Goal: Find specific page/section: Find specific page/section

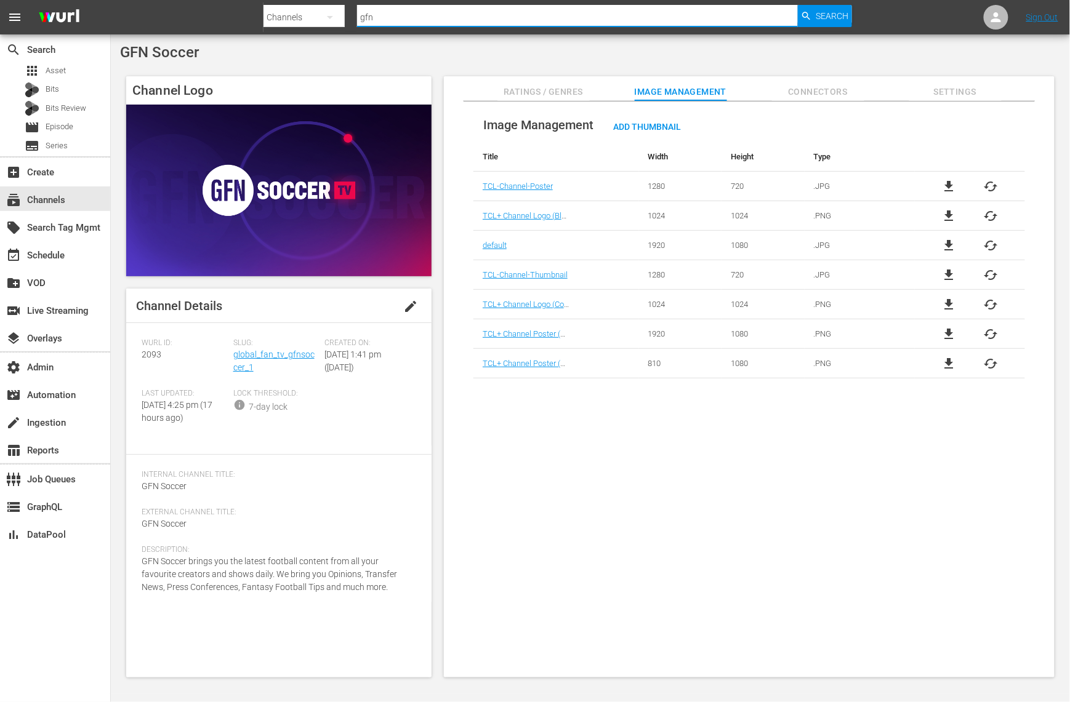
drag, startPoint x: 432, startPoint y: 21, endPoint x: 321, endPoint y: 20, distance: 110.8
click at [321, 20] on div "Search By Channels Search ID, Title, Description, Keywords, or Category gfn Sea…" at bounding box center [557, 17] width 588 height 30
type input "p"
type input "ice road"
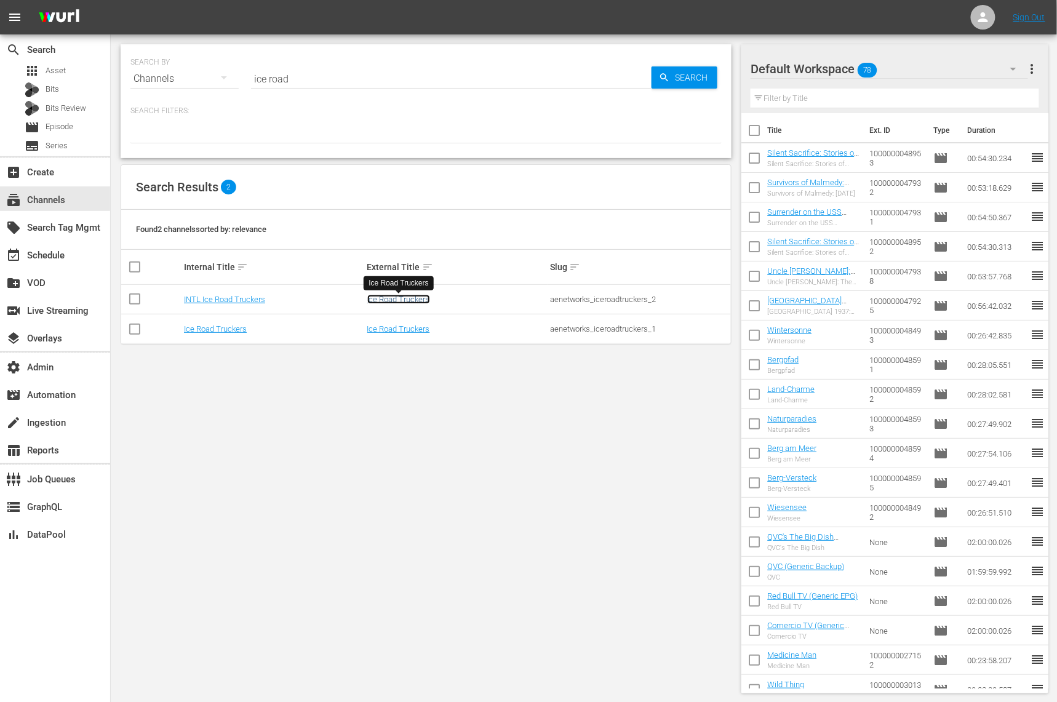
click at [418, 301] on link "Ice Road Truckers" at bounding box center [398, 299] width 63 height 9
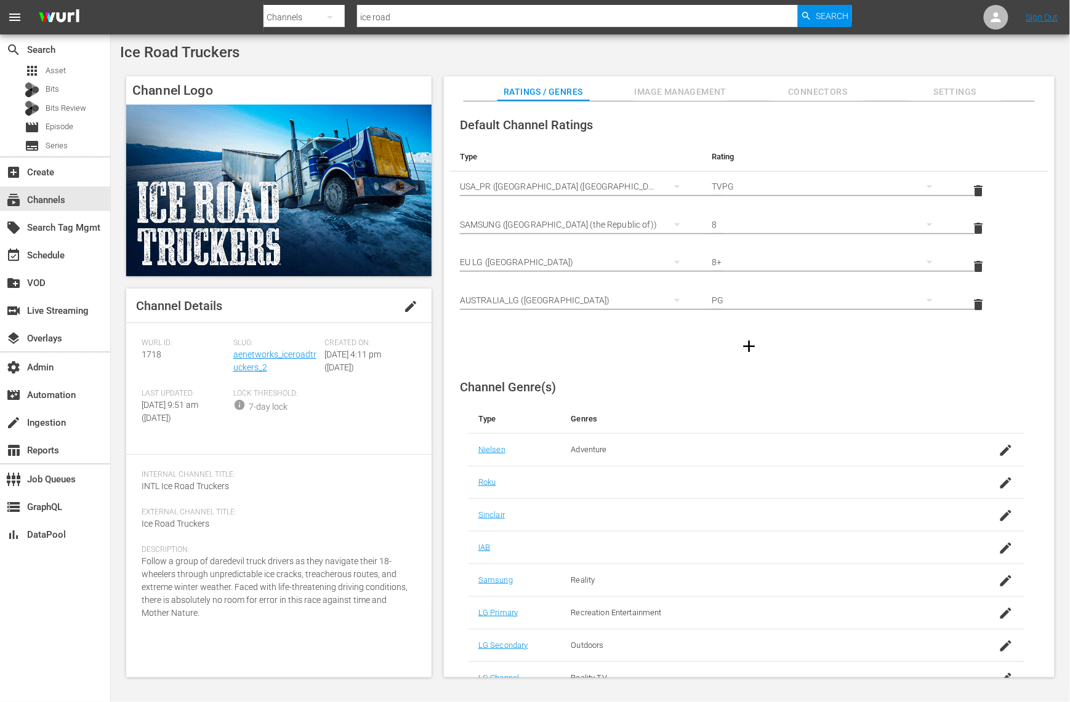
click at [289, 360] on div "Slug: aenetworks_iceroadtruckers_2" at bounding box center [279, 363] width 92 height 50
click at [289, 358] on link "aenetworks_iceroadtruckers_2" at bounding box center [274, 361] width 83 height 23
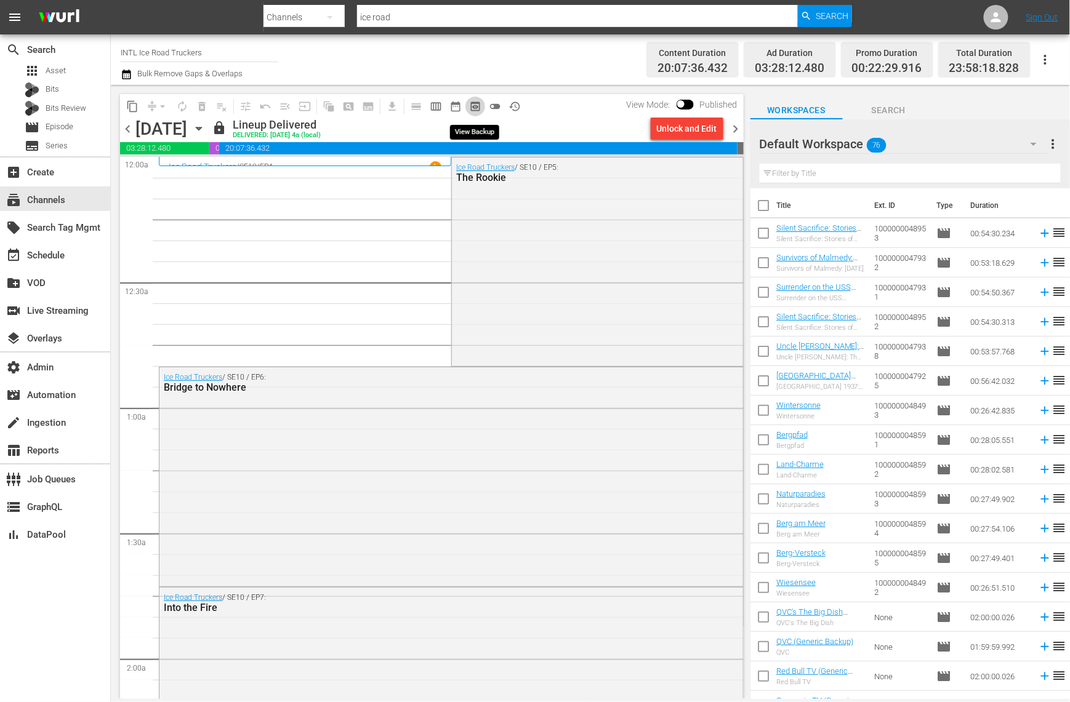
click at [478, 100] on span "preview_outlined" at bounding box center [475, 106] width 12 height 12
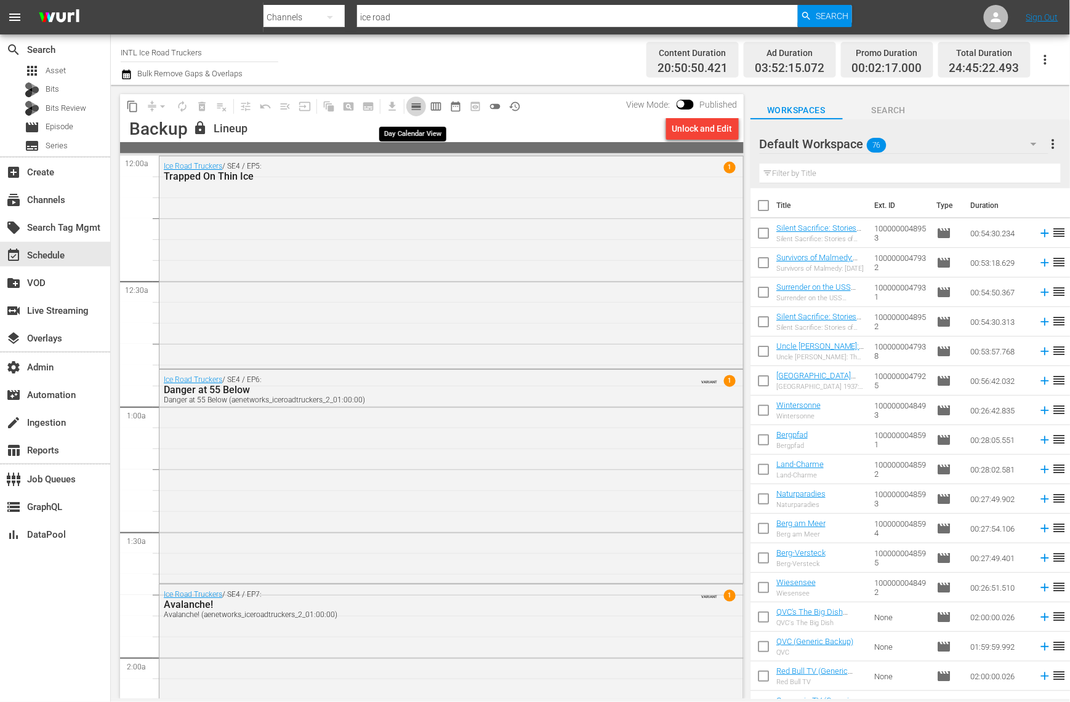
click at [412, 103] on span "calendar_view_day_outlined" at bounding box center [416, 106] width 12 height 12
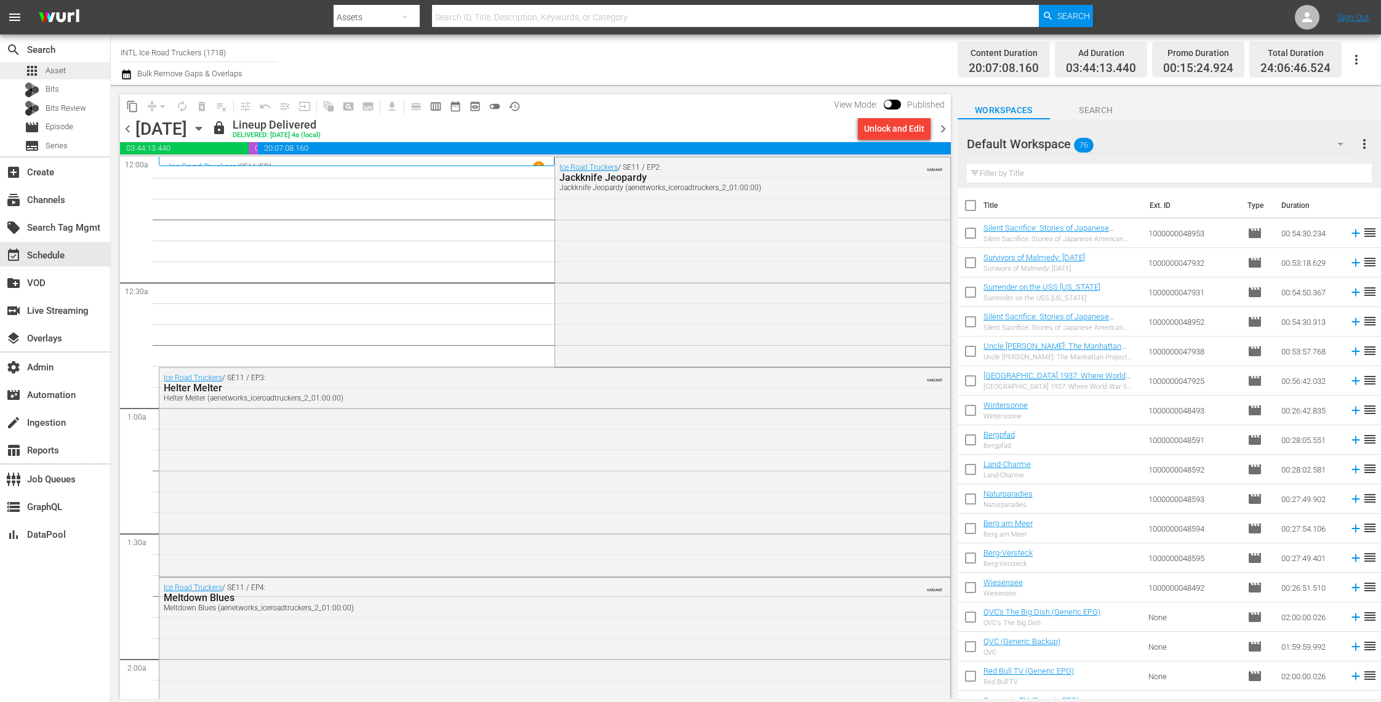
click at [70, 65] on div "apps Asset" at bounding box center [55, 70] width 110 height 17
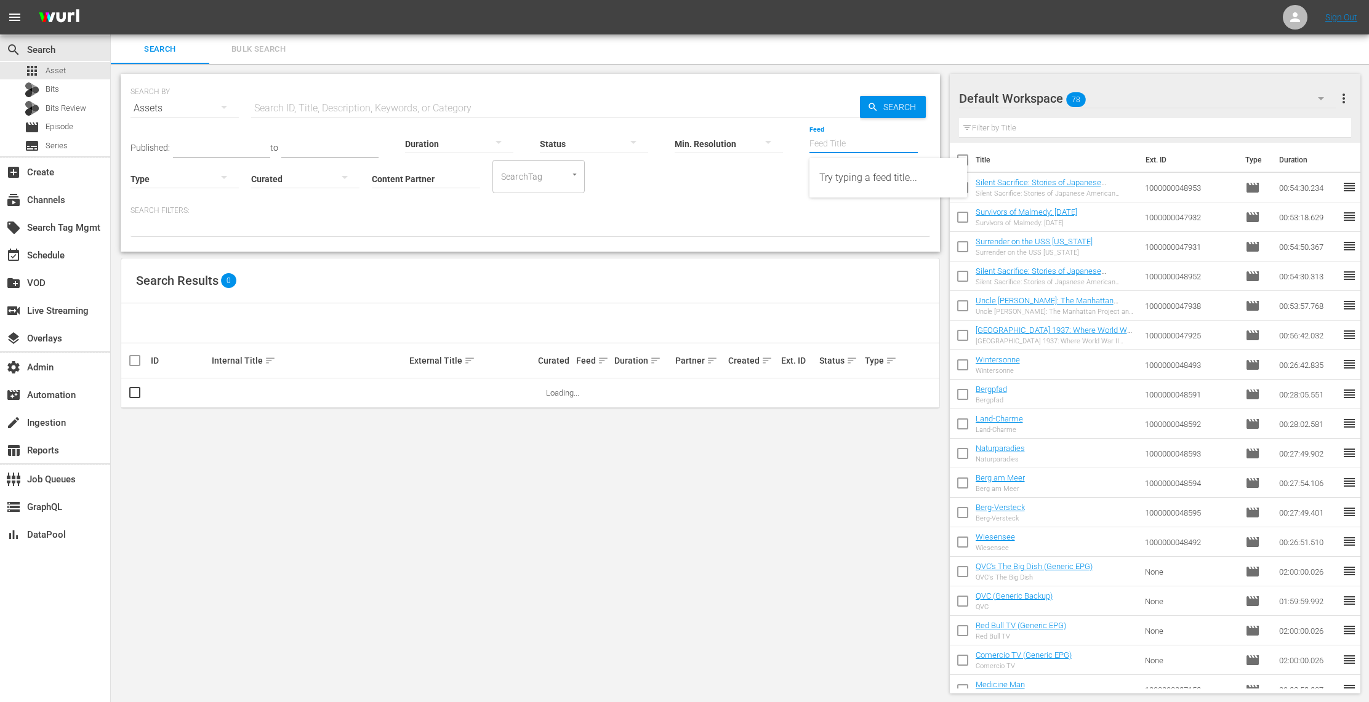
click at [850, 146] on input "Feed" at bounding box center [863, 144] width 108 height 44
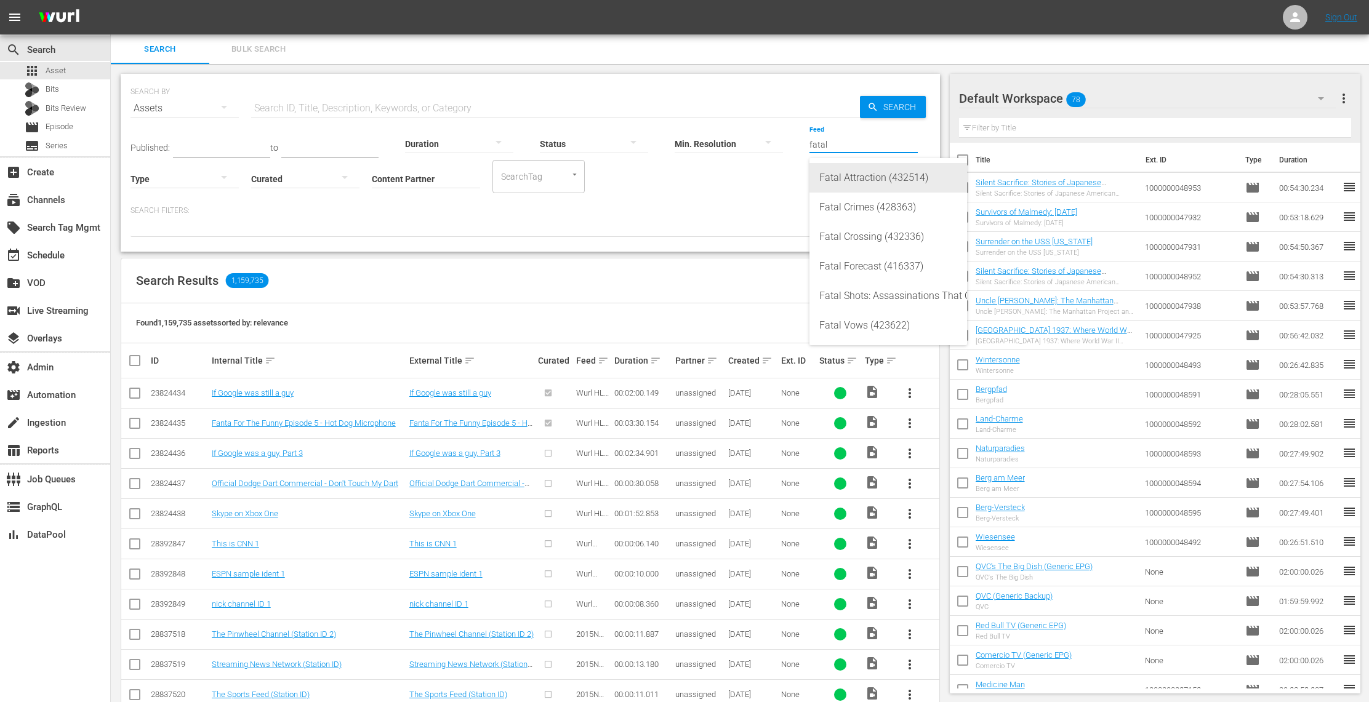
click at [859, 173] on div "Fatal Attraction (432514)" at bounding box center [888, 178] width 138 height 30
type input "Fatal Attraction (432514)"
